Goal: Transaction & Acquisition: Book appointment/travel/reservation

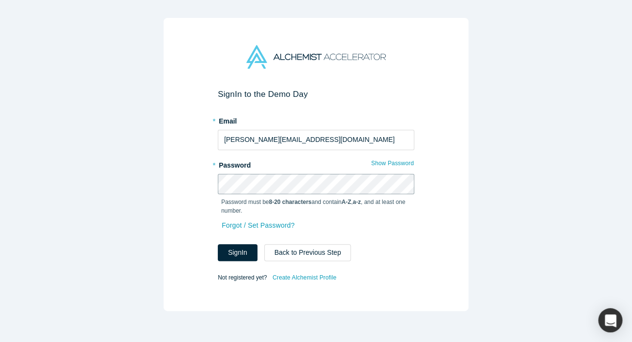
click at [218, 244] on button "Sign In" at bounding box center [238, 252] width 40 height 17
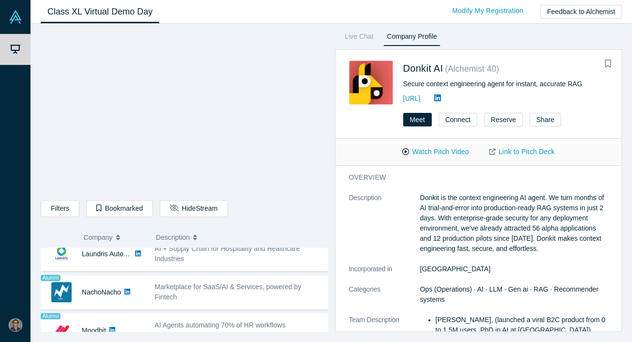
scroll to position [828, 0]
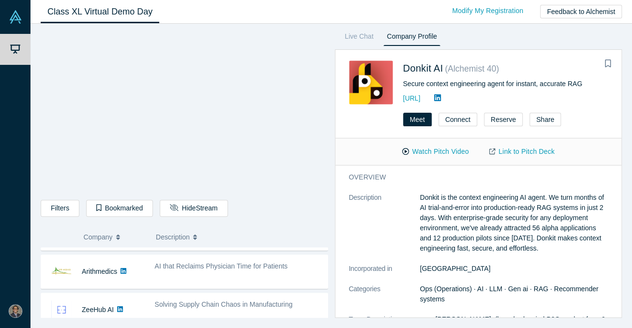
scroll to position [337, 0]
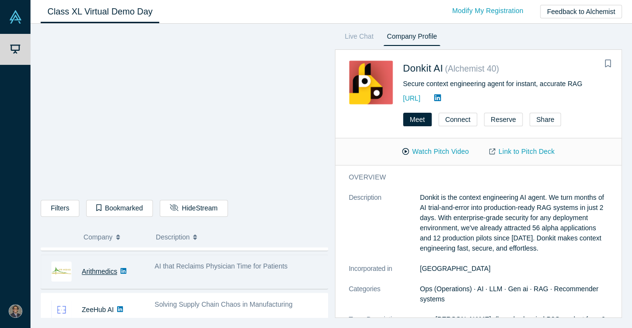
click at [102, 269] on link "Arithmedics" at bounding box center [99, 272] width 35 height 8
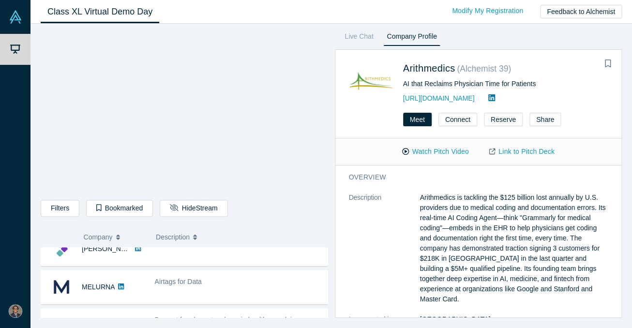
scroll to position [54, 0]
click at [516, 151] on link "Link to Pitch Deck" at bounding box center [522, 151] width 86 height 17
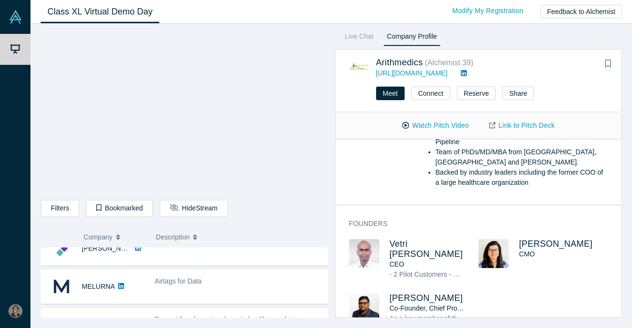
scroll to position [0, 0]
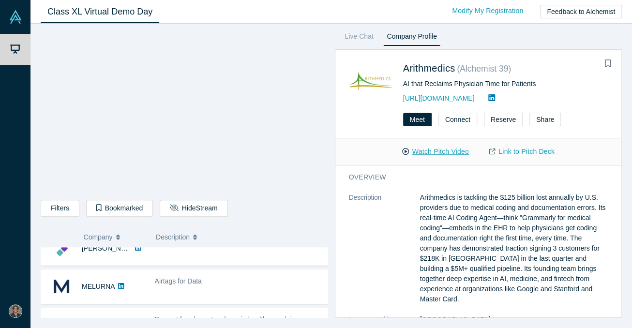
click at [416, 152] on button "Watch Pitch Video" at bounding box center [435, 151] width 87 height 17
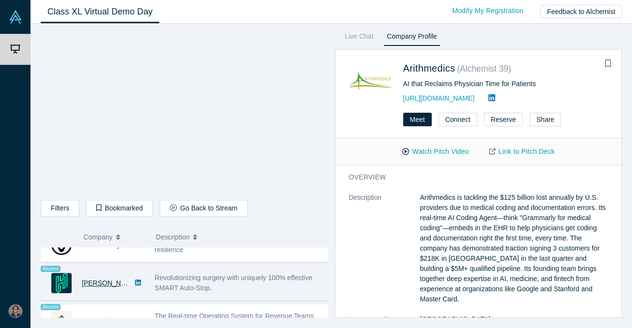
scroll to position [821, 0]
click at [191, 275] on span "Revolutionizing surgery with uniquely 100% effective SMART Auto-Stop." at bounding box center [234, 283] width 158 height 18
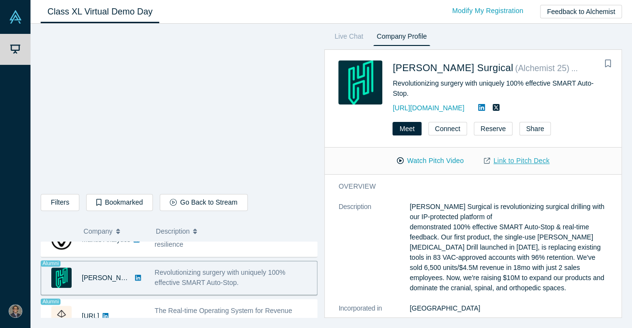
click at [490, 162] on icon at bounding box center [487, 160] width 6 height 7
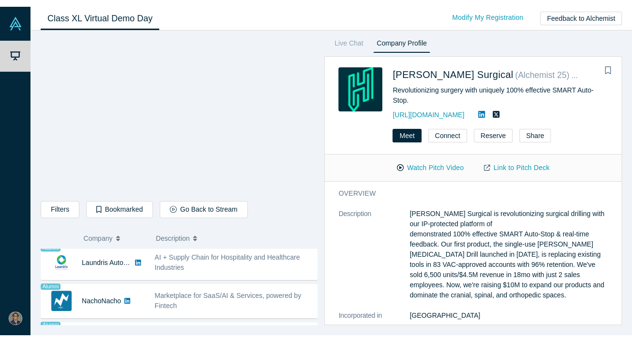
scroll to position [689, 0]
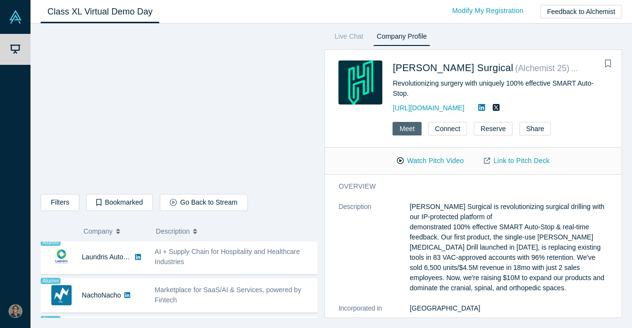
click at [409, 131] on button "Meet" at bounding box center [406, 129] width 29 height 14
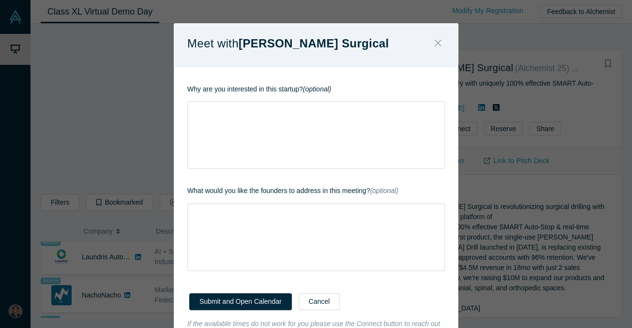
click at [438, 41] on icon "Close" at bounding box center [437, 43] width 7 height 11
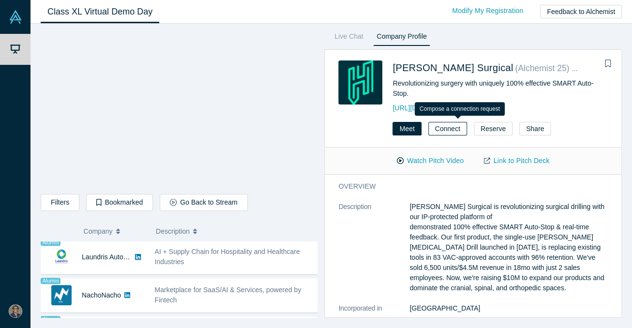
click at [454, 126] on button "Connect" at bounding box center [447, 129] width 39 height 14
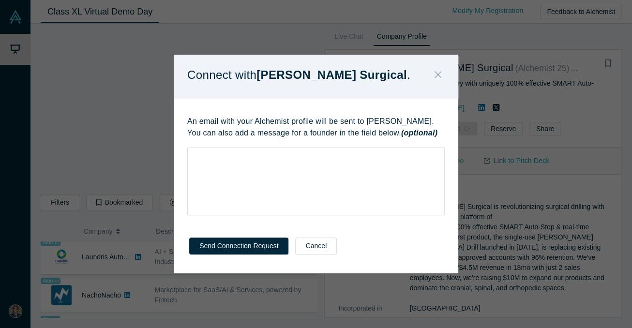
click at [445, 69] on button "Close" at bounding box center [438, 75] width 20 height 21
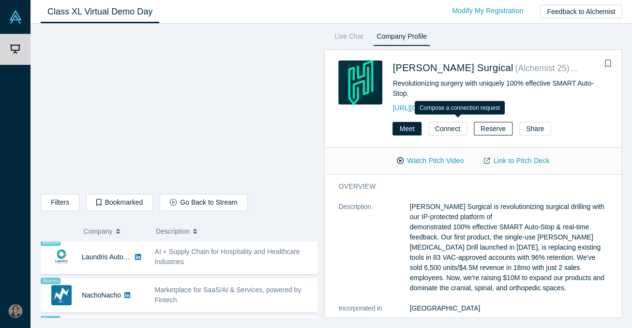
click at [489, 126] on button "Reserve" at bounding box center [493, 129] width 39 height 14
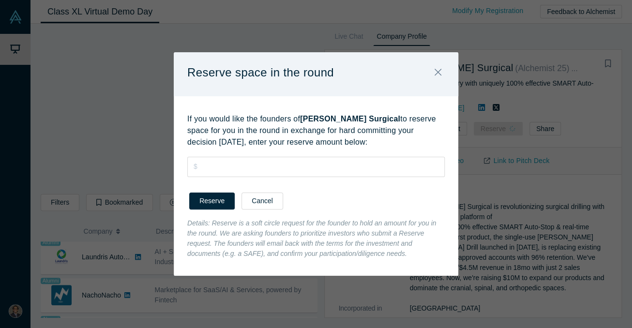
click at [429, 59] on div "Reserve space in the round" at bounding box center [316, 74] width 284 height 44
click at [443, 74] on button "Close" at bounding box center [438, 72] width 20 height 21
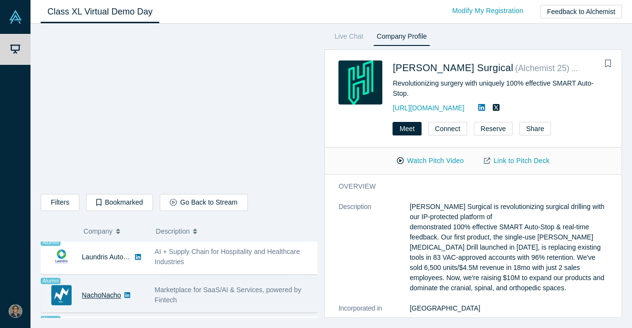
click at [101, 299] on link "NachoNacho" at bounding box center [101, 295] width 39 height 8
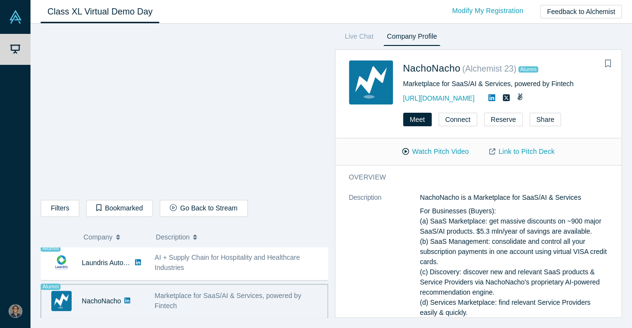
click at [168, 298] on div "Marketplace for SaaS/AI & Services, powered by Fintech" at bounding box center [238, 301] width 178 height 30
click at [507, 154] on link "Link to Pitch Deck" at bounding box center [522, 151] width 86 height 17
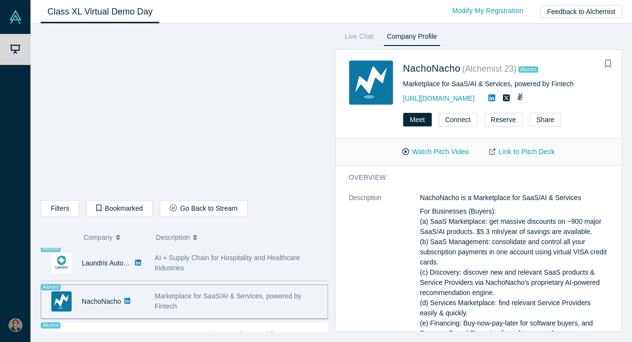
scroll to position [828, 0]
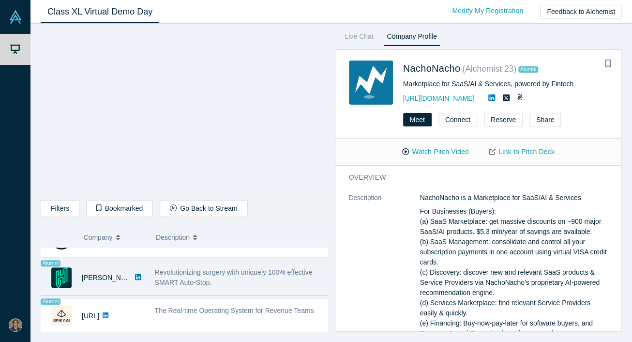
click at [237, 268] on span "Revolutionizing surgery with uniquely 100% effective SMART Auto-Stop." at bounding box center [234, 277] width 158 height 18
